Goal: Task Accomplishment & Management: Manage account settings

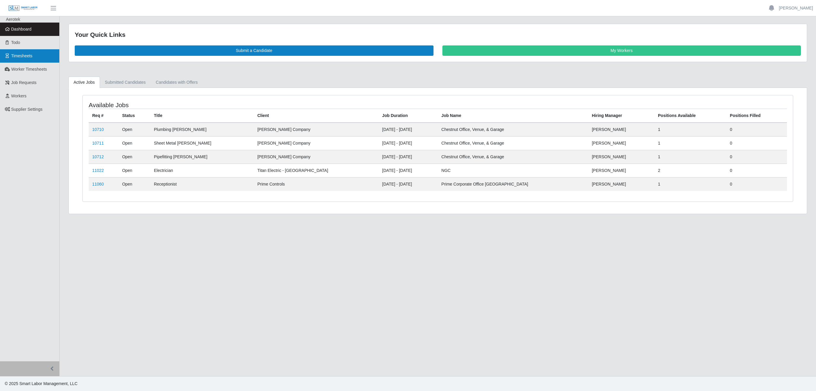
click at [26, 60] on link "Timesheets" at bounding box center [29, 55] width 59 height 13
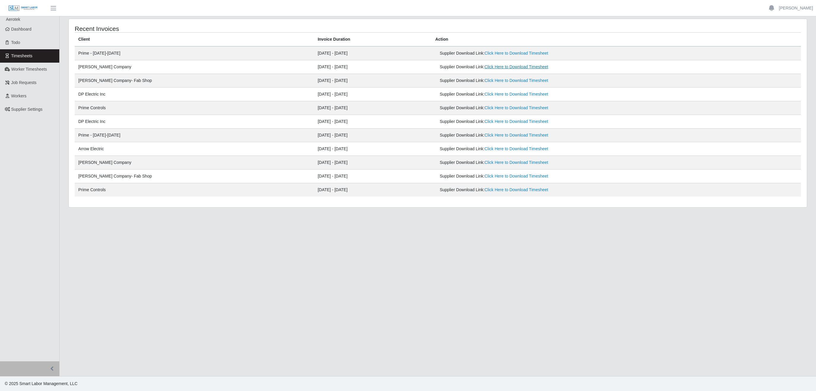
click at [485, 68] on link "Click Here to Download Timesheet" at bounding box center [517, 66] width 64 height 5
click at [485, 81] on link "Click Here to Download Timesheet" at bounding box center [517, 80] width 64 height 5
click at [48, 66] on link "Worker Timesheets" at bounding box center [29, 69] width 59 height 13
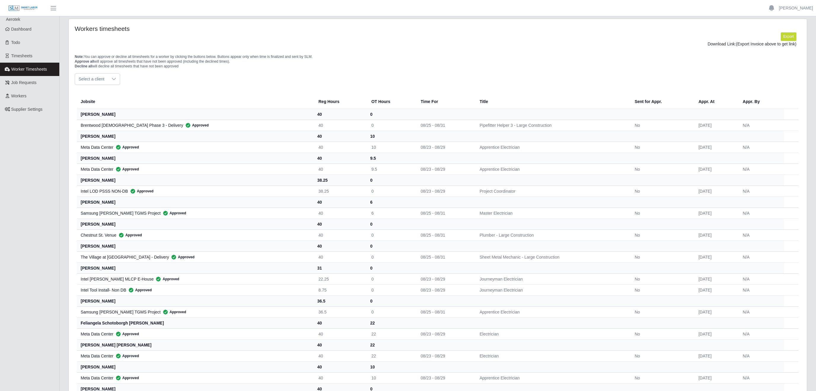
click at [115, 80] on icon at bounding box center [113, 79] width 5 height 5
click at [125, 147] on span "Lee Company - Special Projects" at bounding box center [123, 146] width 87 height 6
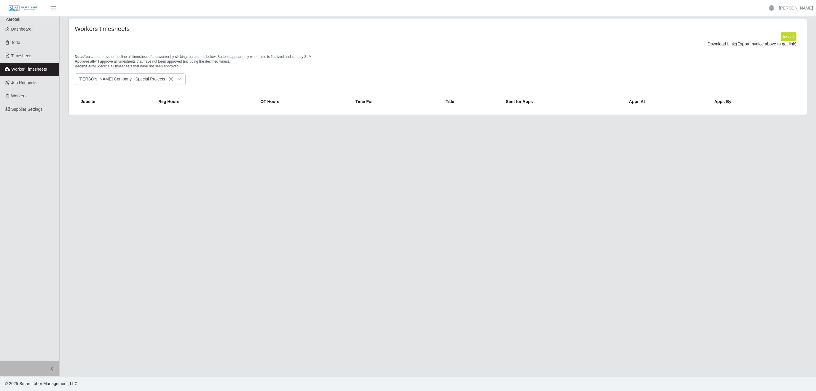
click at [173, 81] on div at bounding box center [179, 79] width 12 height 11
click at [124, 132] on span "Lee Company- Fab Shop" at bounding box center [117, 134] width 74 height 6
click at [164, 80] on icon at bounding box center [166, 79] width 5 height 5
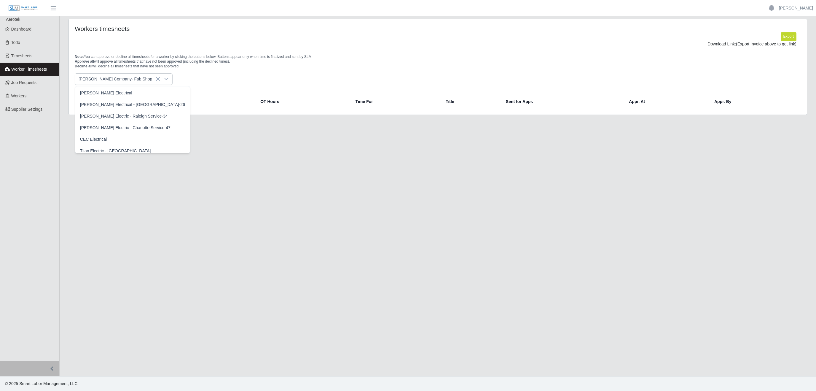
scroll to position [152, 0]
click at [123, 138] on span "Lee Company - Electrical" at bounding box center [117, 138] width 74 height 6
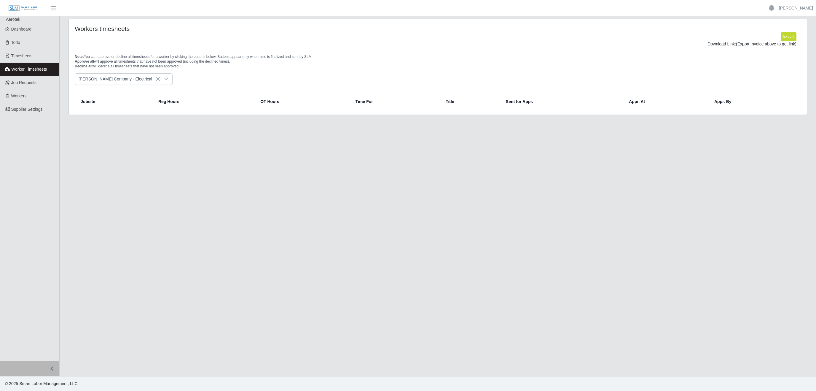
click at [164, 77] on icon at bounding box center [166, 79] width 5 height 5
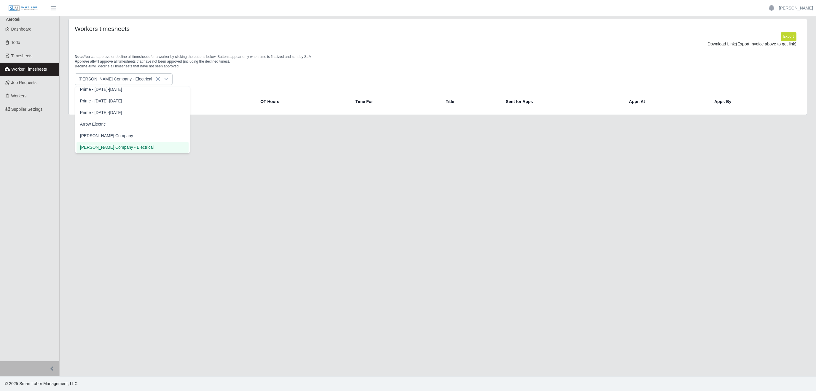
scroll to position [140, 0]
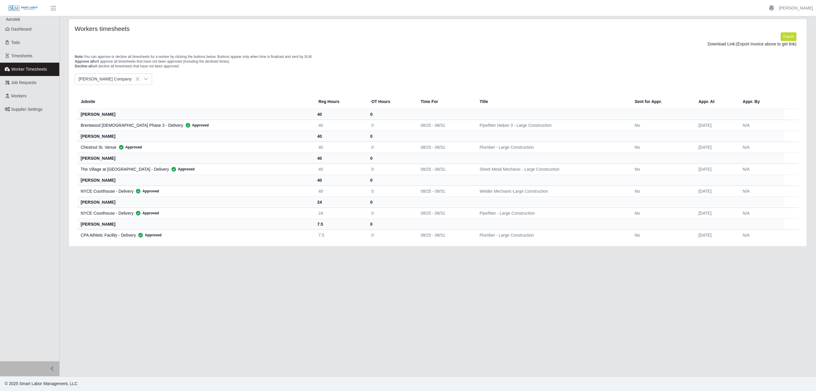
click at [112, 138] on li "[PERSON_NAME] Company" at bounding box center [133, 138] width 112 height 11
click at [779, 11] on li at bounding box center [771, 8] width 15 height 10
click at [802, 10] on link "[PERSON_NAME]" at bounding box center [796, 8] width 34 height 6
click at [782, 43] on link "Logout" at bounding box center [788, 41] width 53 height 12
